Goal: Transaction & Acquisition: Purchase product/service

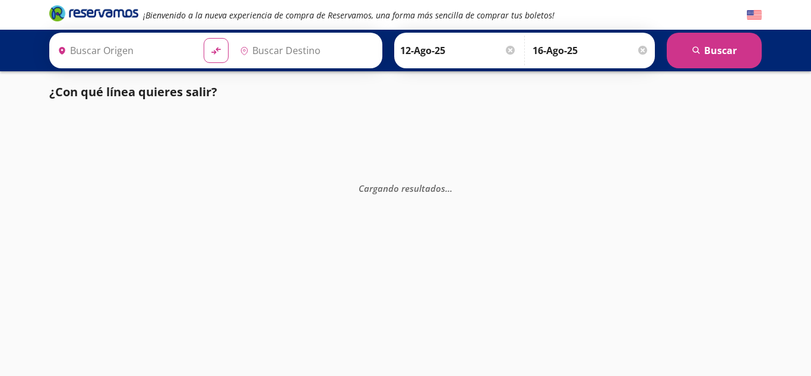
type input "[GEOGRAPHIC_DATA], [GEOGRAPHIC_DATA]"
type input "[PERSON_NAME], [GEOGRAPHIC_DATA]"
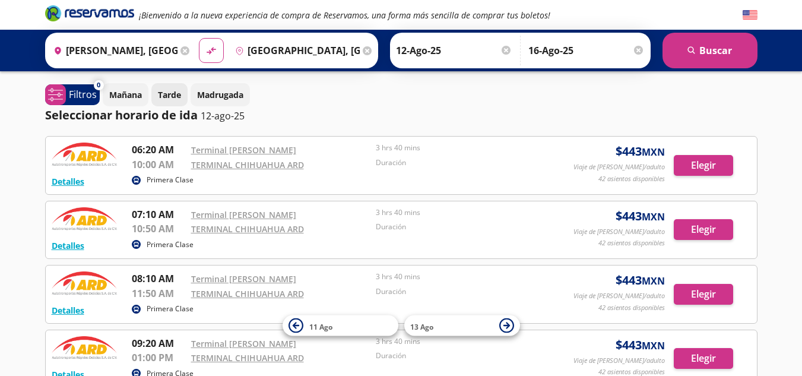
click at [168, 92] on p "Tarde" at bounding box center [169, 94] width 23 height 12
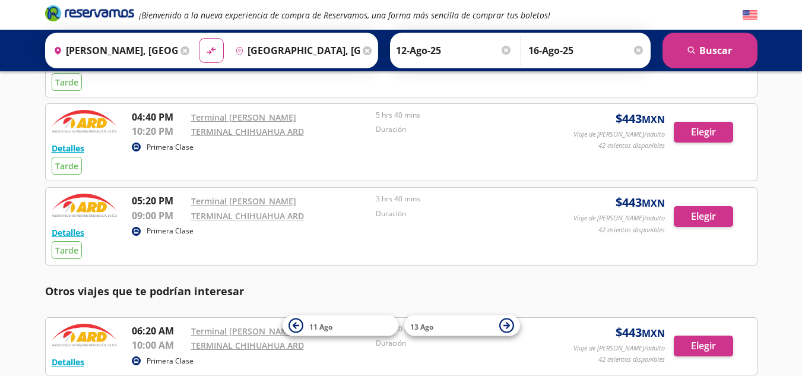
scroll to position [309, 0]
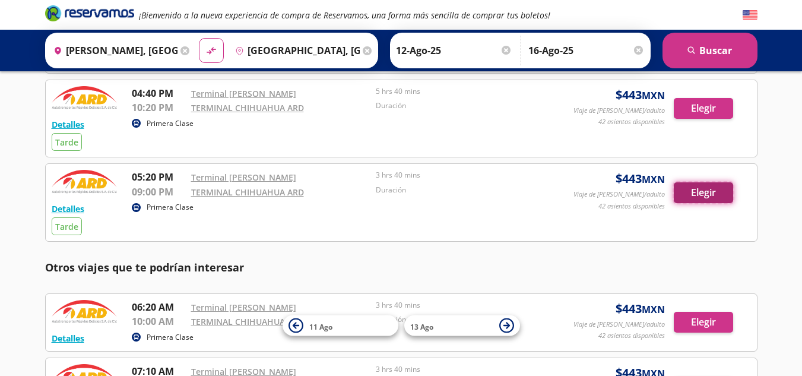
click at [715, 194] on button "Elegir" at bounding box center [703, 192] width 59 height 21
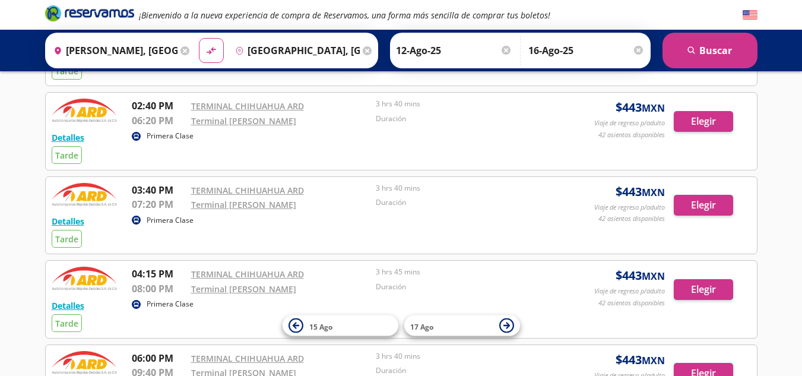
scroll to position [309, 0]
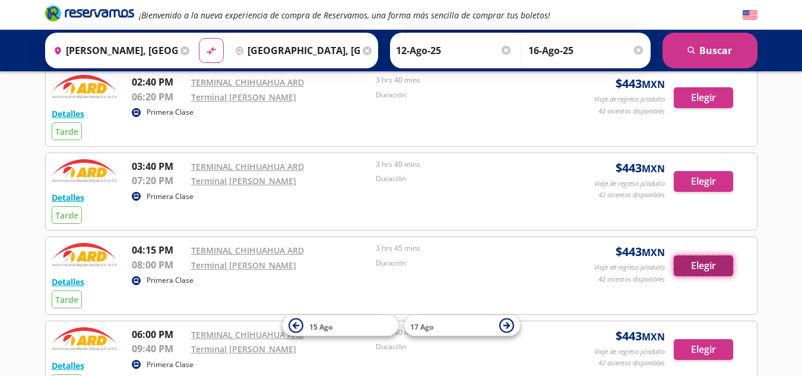
click at [715, 270] on button "Elegir" at bounding box center [703, 265] width 59 height 21
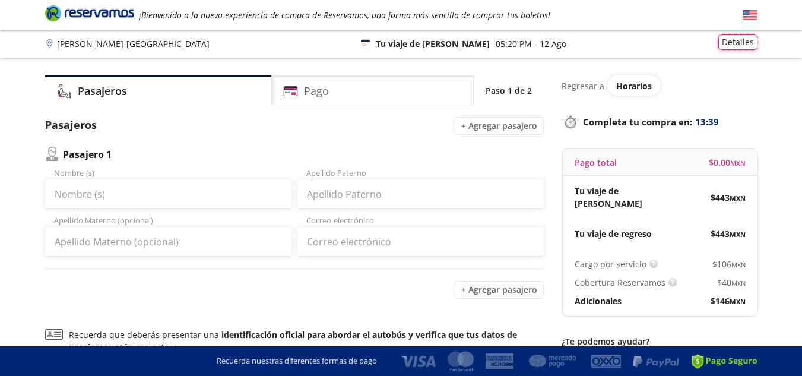
click at [741, 46] on button "Detalles" at bounding box center [738, 41] width 39 height 15
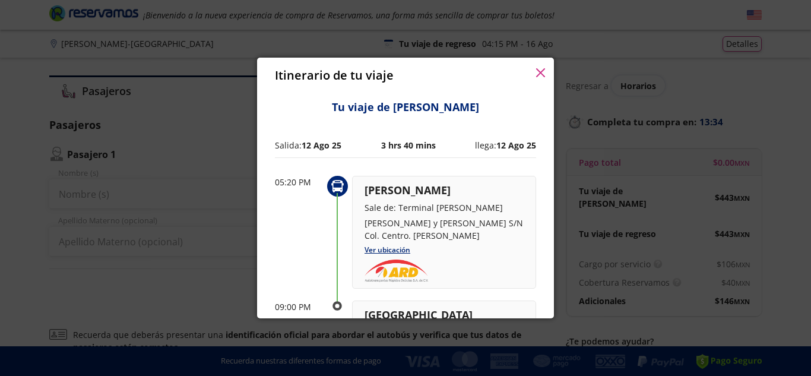
click at [541, 77] on icon "button" at bounding box center [540, 72] width 9 height 9
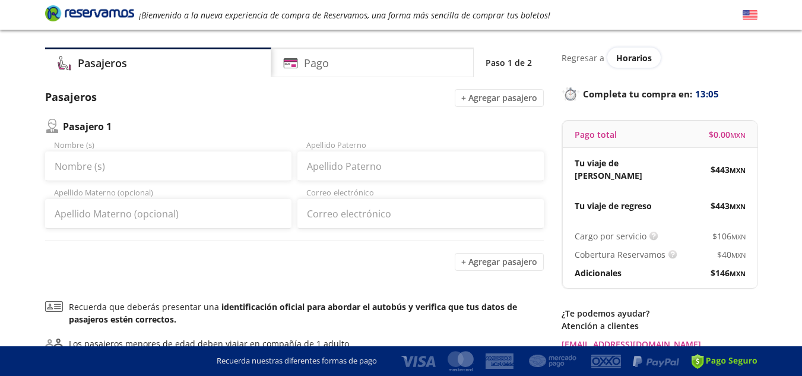
scroll to position [26, 0]
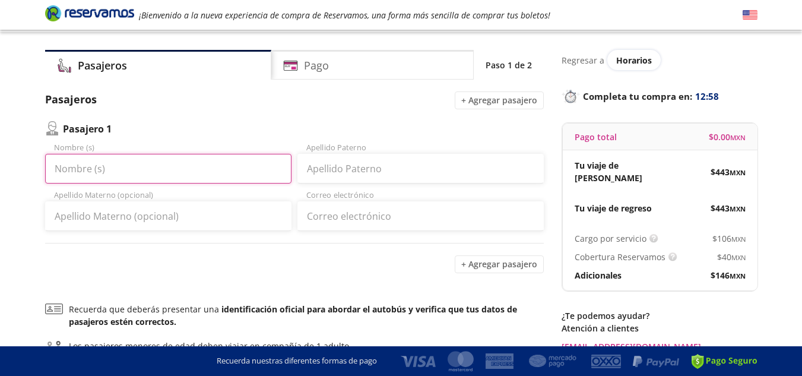
click at [97, 162] on input "Nombre (s)" at bounding box center [168, 169] width 246 height 30
type input "[PERSON_NAME]"
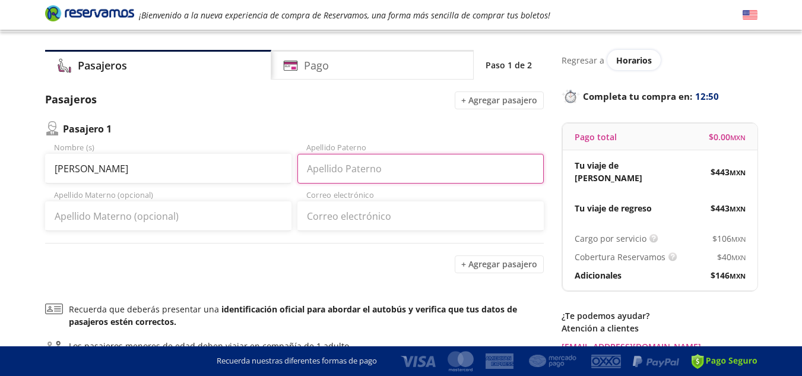
click at [333, 167] on input "Apellido Paterno" at bounding box center [421, 169] width 246 height 30
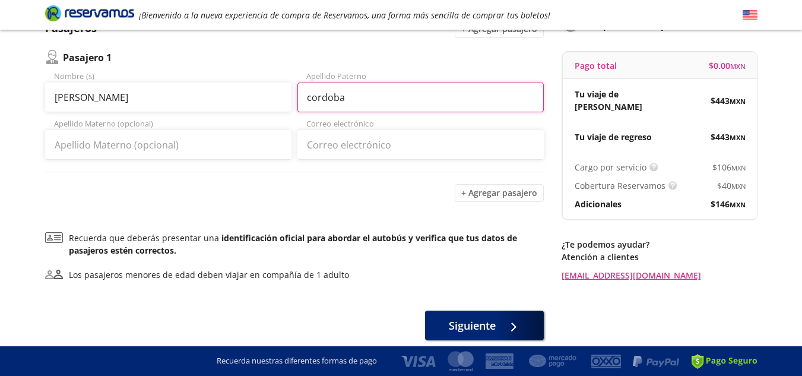
scroll to position [121, 0]
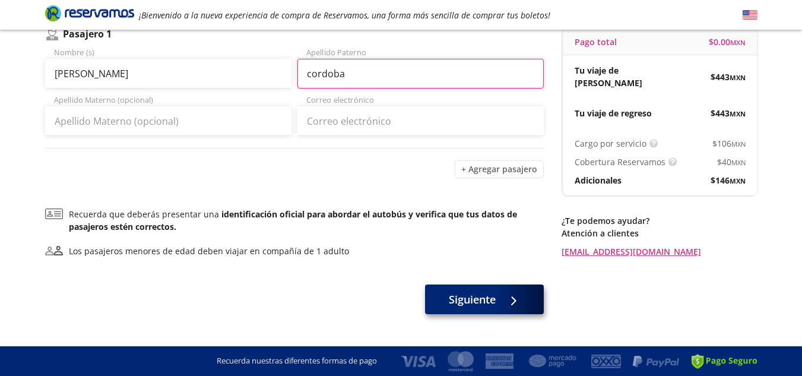
type input "cordoba"
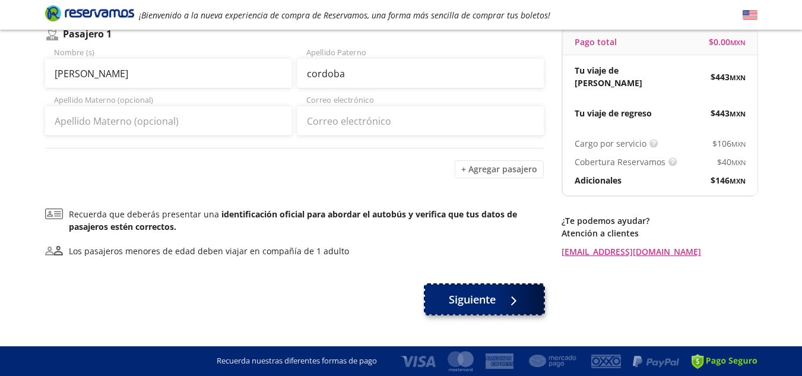
click at [473, 293] on span "Siguiente" at bounding box center [472, 300] width 47 height 16
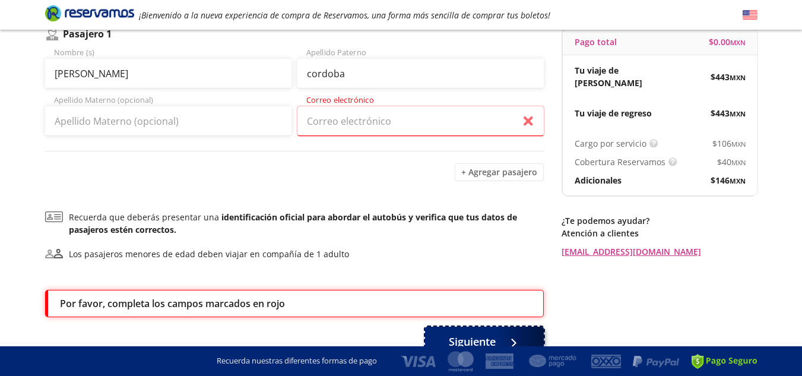
scroll to position [186, 0]
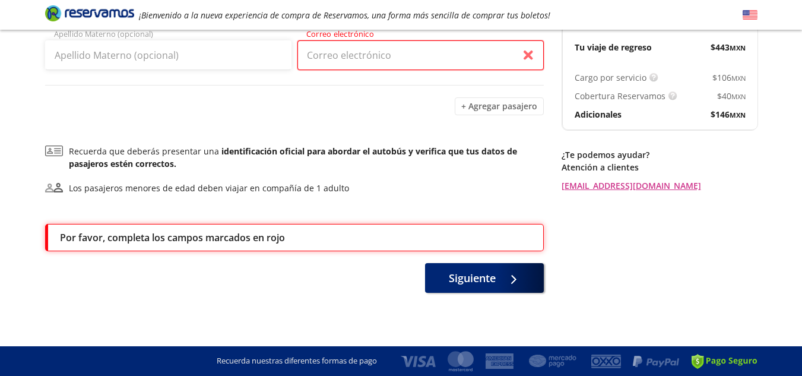
click at [312, 60] on input "Correo electrónico" at bounding box center [421, 55] width 246 height 30
click at [527, 55] on input "Correo electrónico" at bounding box center [421, 55] width 246 height 30
click at [490, 64] on input "Correo electrónico" at bounding box center [421, 55] width 246 height 30
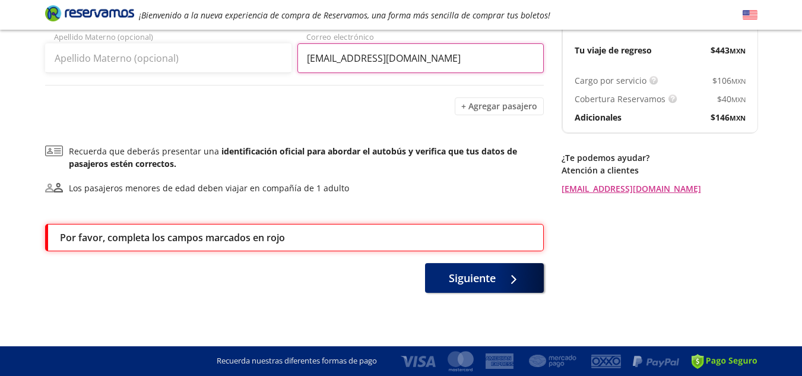
scroll to position [183, 0]
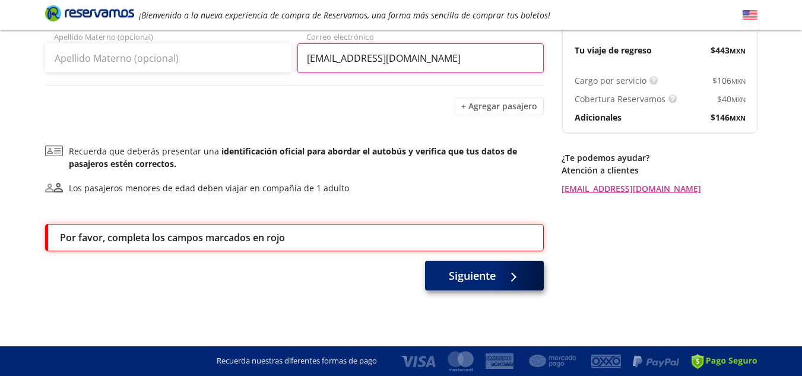
type input "[EMAIL_ADDRESS][DOMAIN_NAME]"
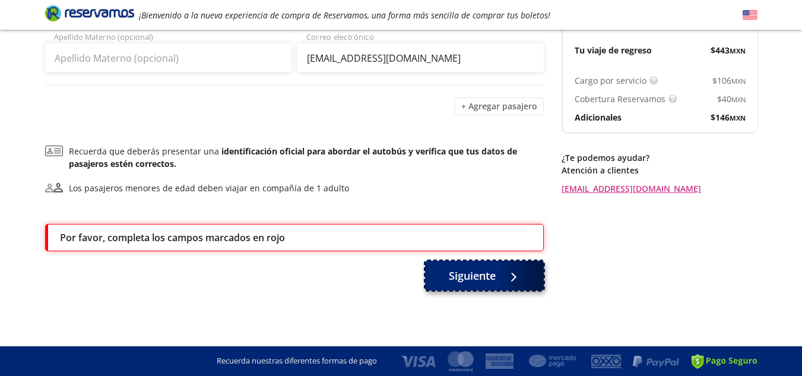
click at [471, 280] on span "Siguiente" at bounding box center [472, 276] width 47 height 16
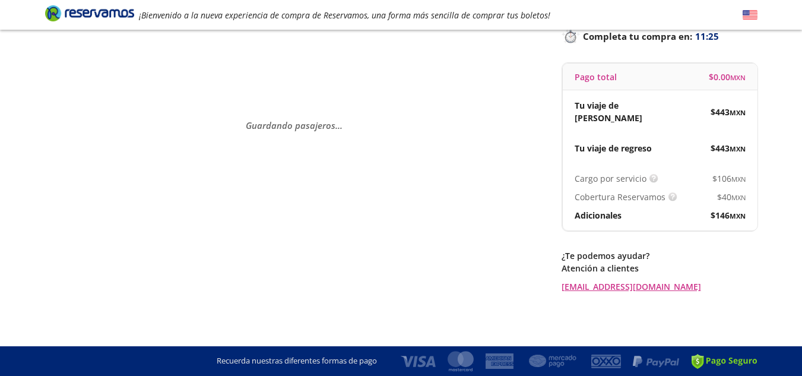
scroll to position [0, 0]
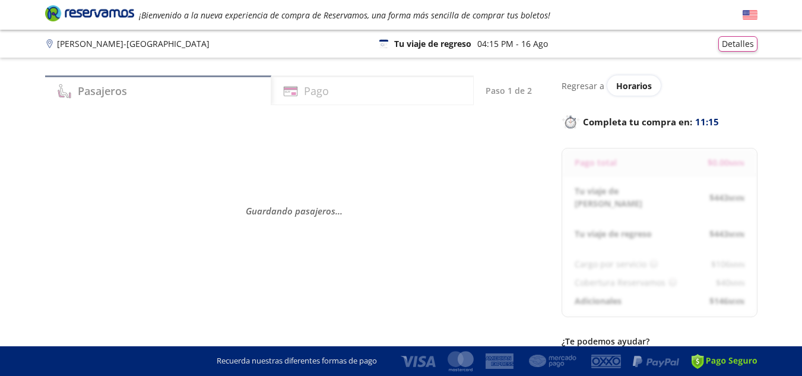
select select "MX"
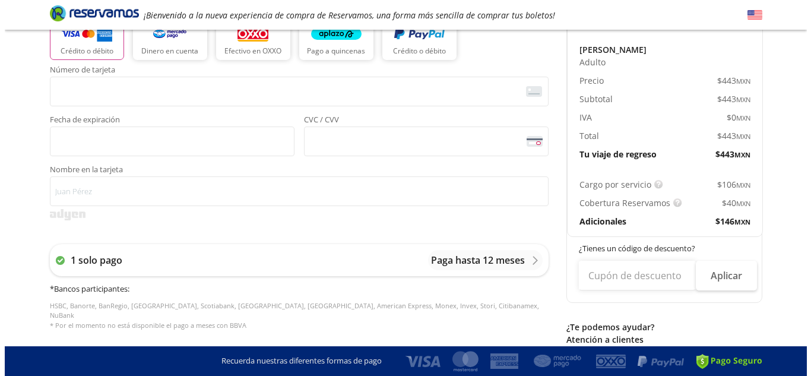
scroll to position [309, 0]
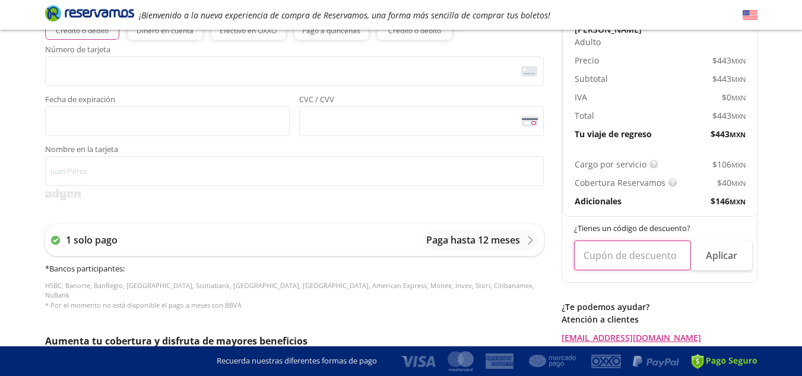
click at [631, 243] on input "text" at bounding box center [632, 256] width 117 height 30
type input "inapam"
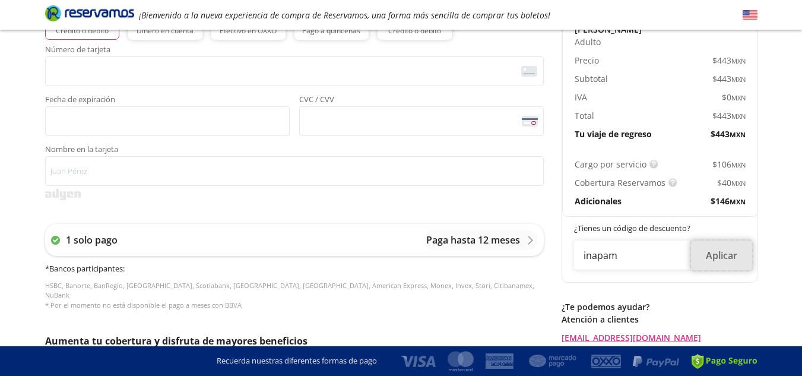
click at [703, 245] on button "Aplicar" at bounding box center [721, 256] width 61 height 30
click at [526, 239] on icon at bounding box center [530, 240] width 9 height 9
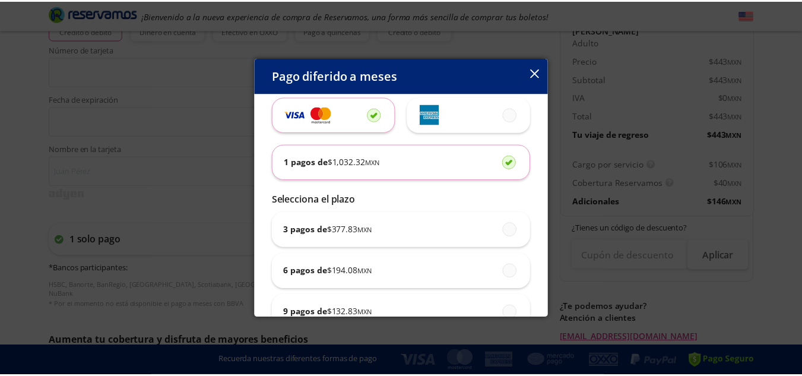
scroll to position [0, 0]
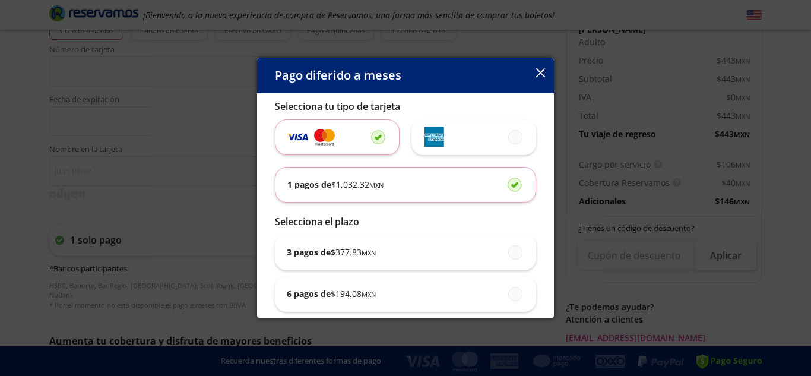
click at [540, 71] on icon "button" at bounding box center [540, 72] width 9 height 9
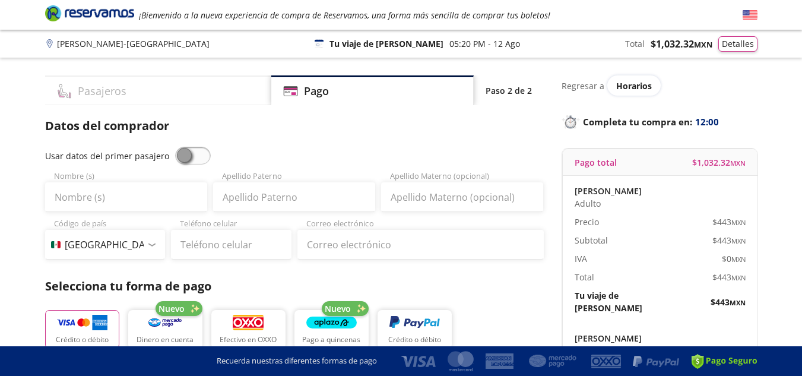
click at [100, 87] on h4 "Pasajeros" at bounding box center [102, 91] width 49 height 16
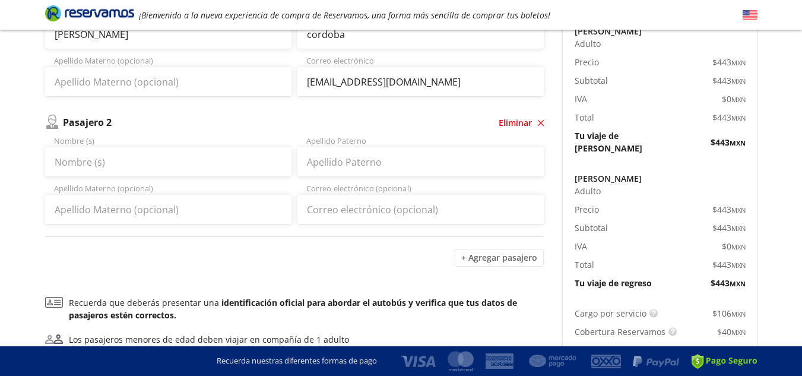
scroll to position [190, 0]
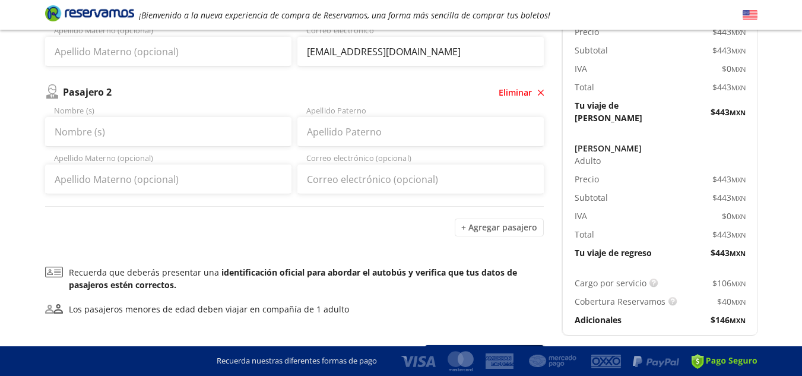
click at [544, 93] on div "Pasajeros Pago Paso 1 de 2 Pasajeros + Agregar pasajero Pasajero 1 [PERSON_NAME…" at bounding box center [401, 141] width 724 height 512
click at [539, 92] on icon "button" at bounding box center [541, 93] width 6 height 6
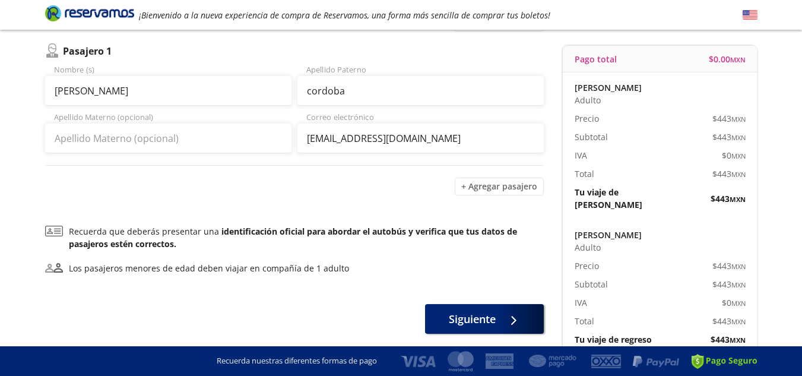
scroll to position [0, 0]
